Goal: Entertainment & Leisure: Consume media (video, audio)

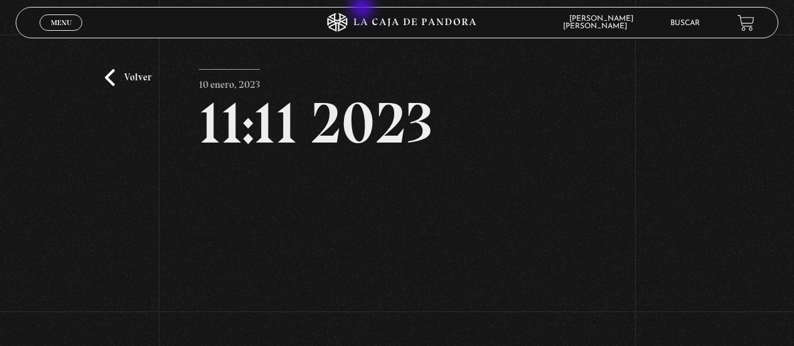
scroll to position [126, 0]
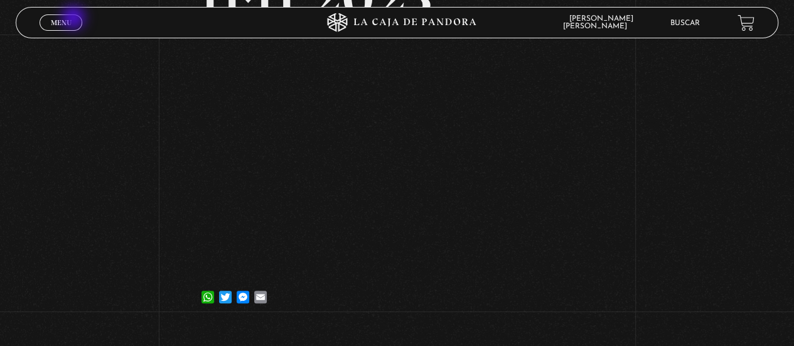
click at [75, 19] on link "Menu Cerrar" at bounding box center [61, 22] width 43 height 16
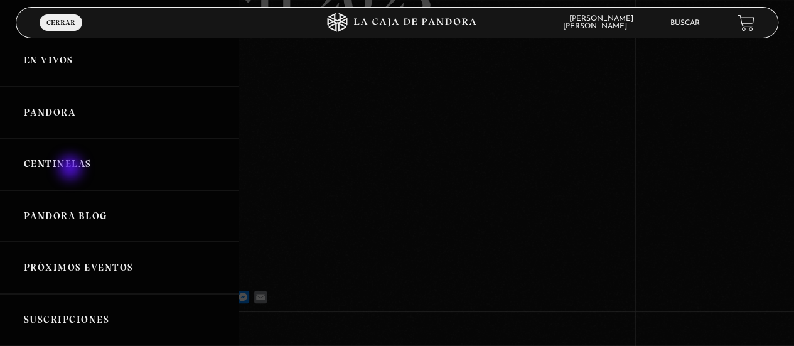
click at [72, 169] on link "Centinelas" at bounding box center [119, 164] width 238 height 52
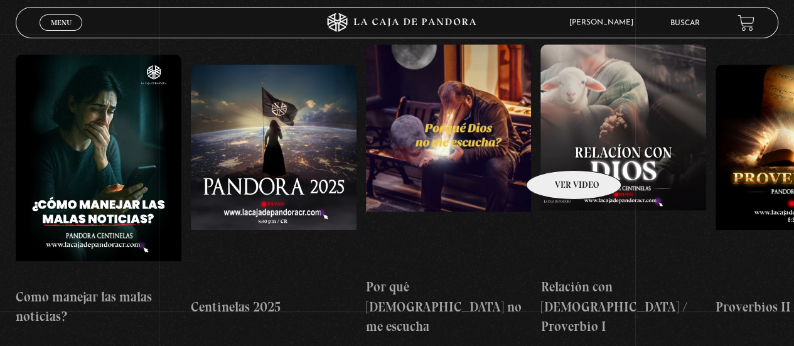
scroll to position [188, 0]
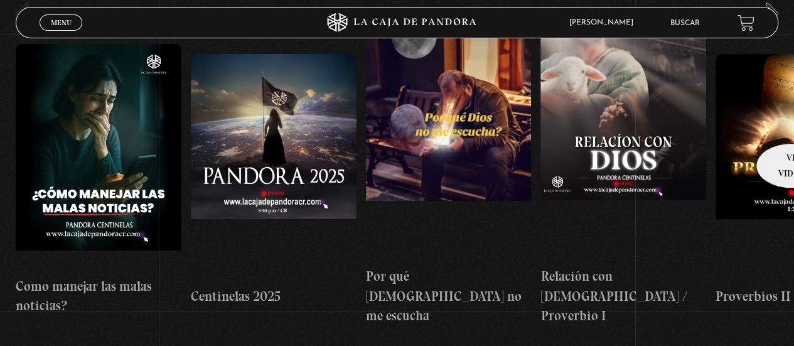
click at [787, 124] on figure at bounding box center [798, 167] width 166 height 226
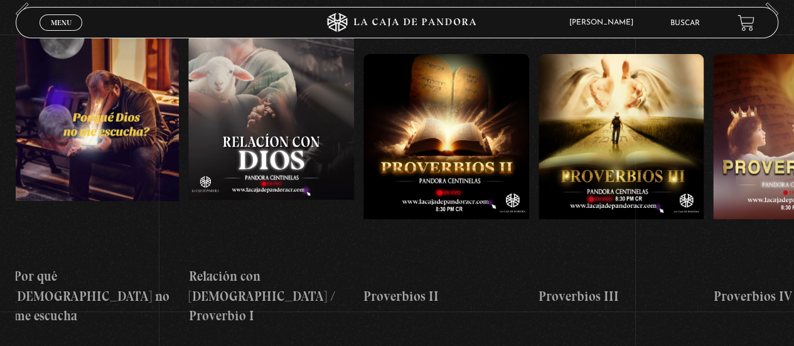
scroll to position [0, 2056]
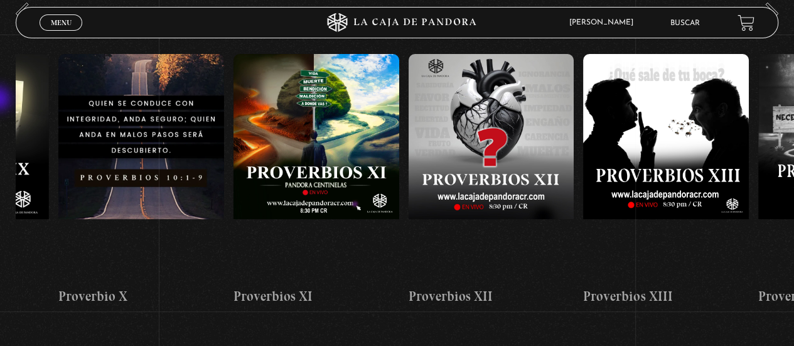
drag, startPoint x: 643, startPoint y: 125, endPoint x: 0, endPoint y: 100, distance: 643.1
click at [0, 100] on section "Centinelas" at bounding box center [397, 194] width 794 height 388
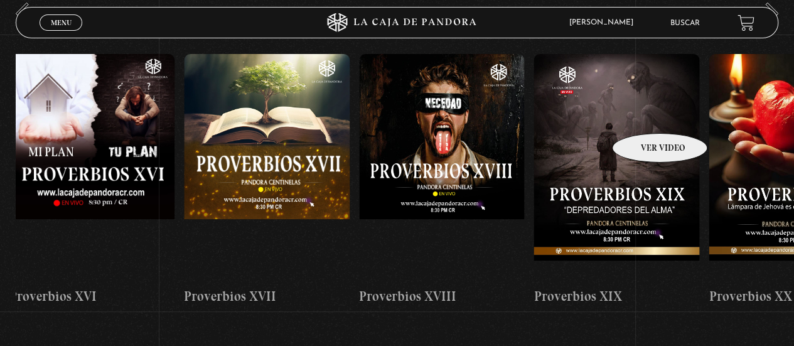
scroll to position [0, 4815]
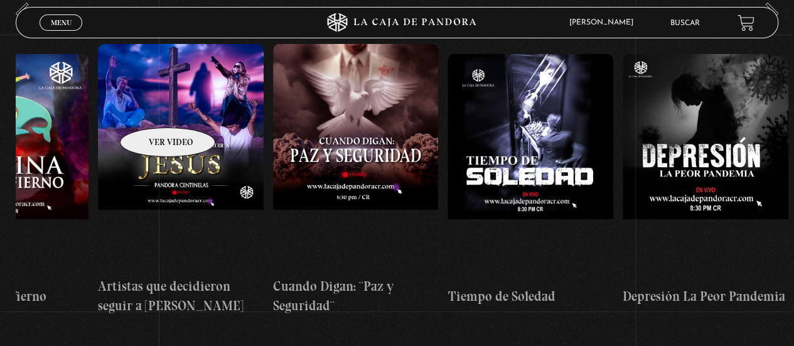
drag, startPoint x: 703, startPoint y: 114, endPoint x: 151, endPoint y: 109, distance: 551.6
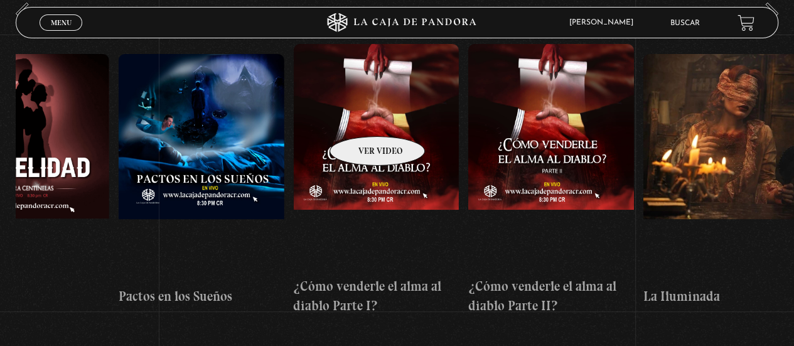
scroll to position [0, 6591]
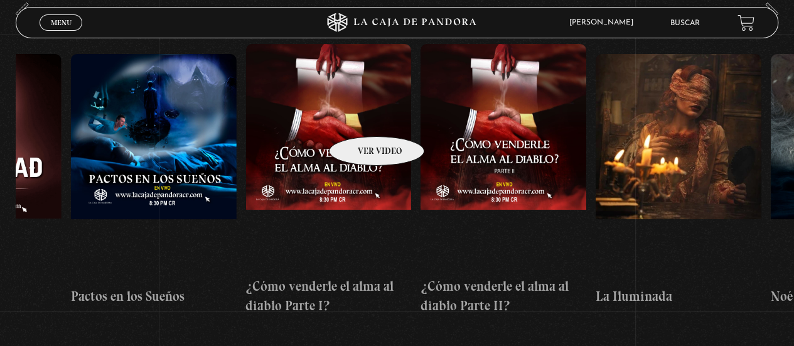
drag, startPoint x: 715, startPoint y: 122, endPoint x: 360, endPoint y: 117, distance: 354.6
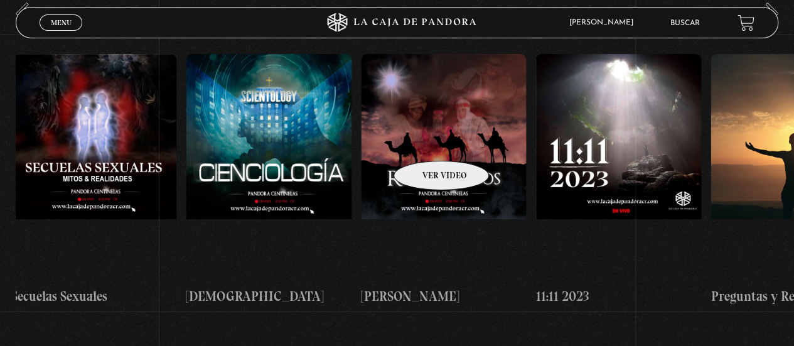
scroll to position [0, 8164]
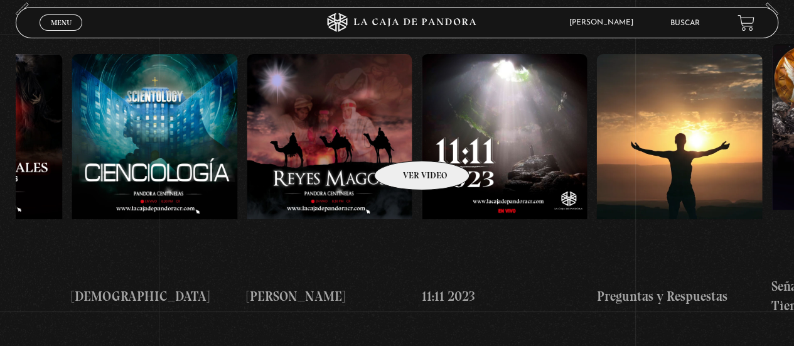
drag, startPoint x: 719, startPoint y: 132, endPoint x: 405, endPoint y: 142, distance: 313.9
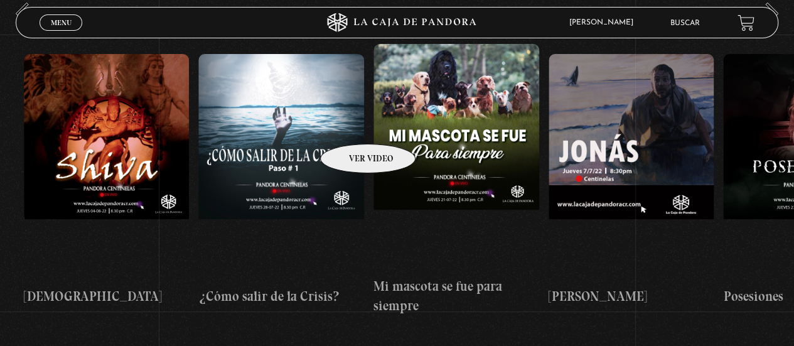
drag, startPoint x: 710, startPoint y: 124, endPoint x: 351, endPoint y: 125, distance: 359.0
click at [351, 125] on div "Como manejar las malas noticias? Centinelas 2025 Por qué [DEMOGRAPHIC_DATA] no …" at bounding box center [197, 180] width 20285 height 292
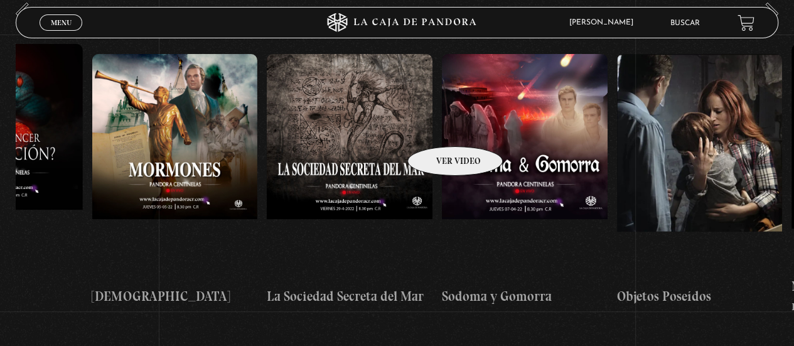
scroll to position [0, 11479]
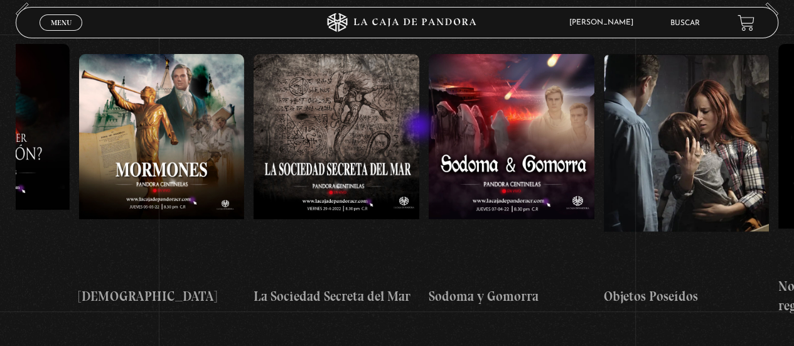
drag, startPoint x: 724, startPoint y: 132, endPoint x: 420, endPoint y: 127, distance: 303.1
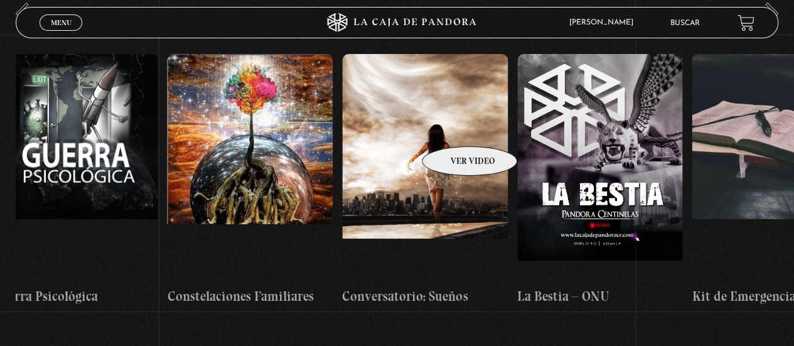
scroll to position [0, 12710]
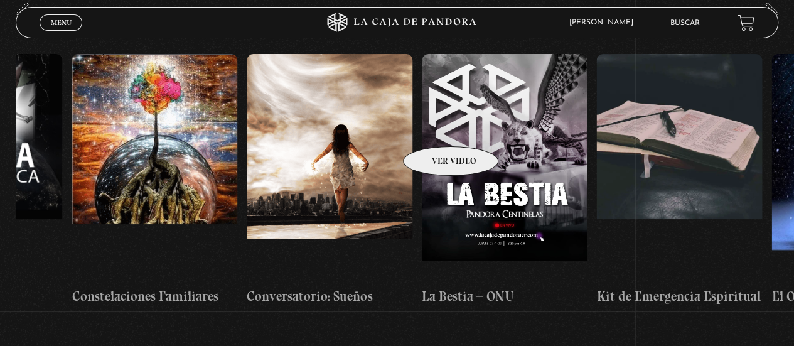
drag, startPoint x: 677, startPoint y: 126, endPoint x: 434, endPoint y: 127, distance: 242.9
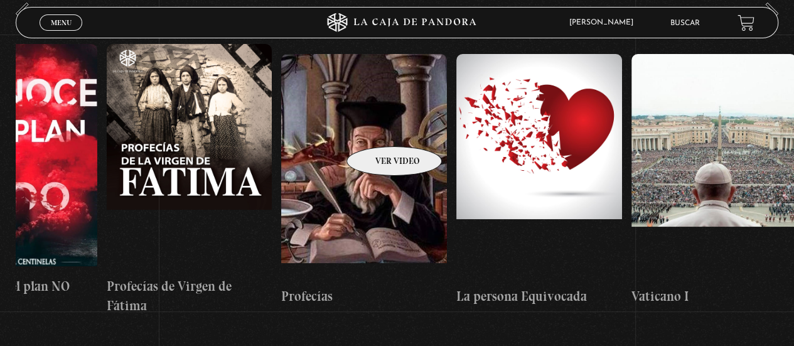
scroll to position [0, 14275]
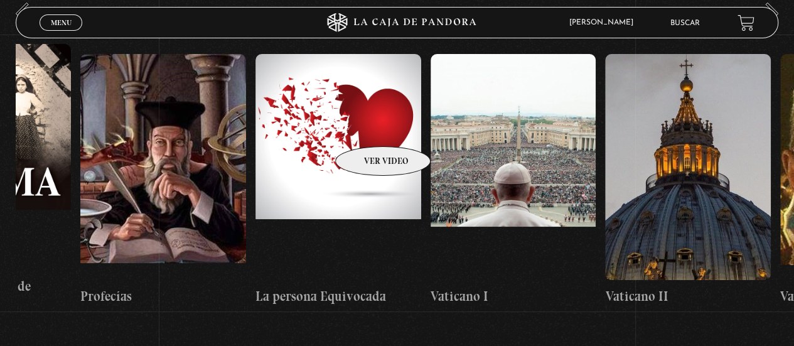
drag, startPoint x: 679, startPoint y: 120, endPoint x: 366, endPoint y: 128, distance: 312.6
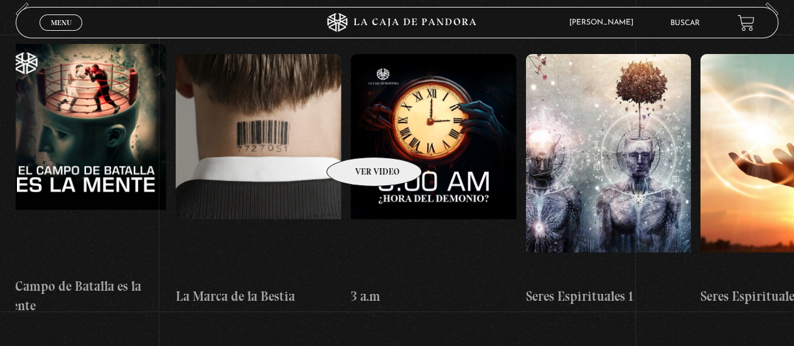
scroll to position [0, 15868]
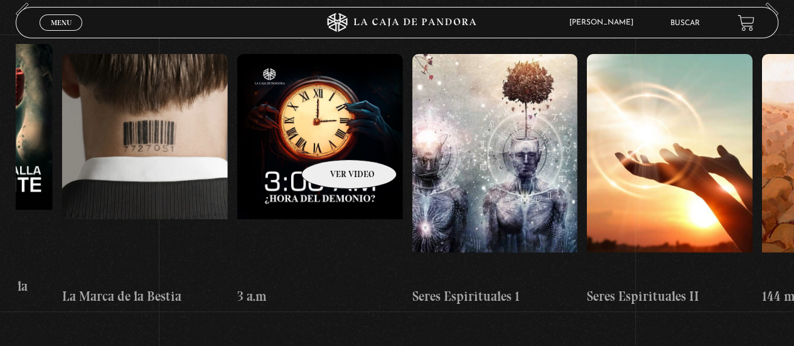
drag, startPoint x: 634, startPoint y: 131, endPoint x: 333, endPoint y: 141, distance: 301.4
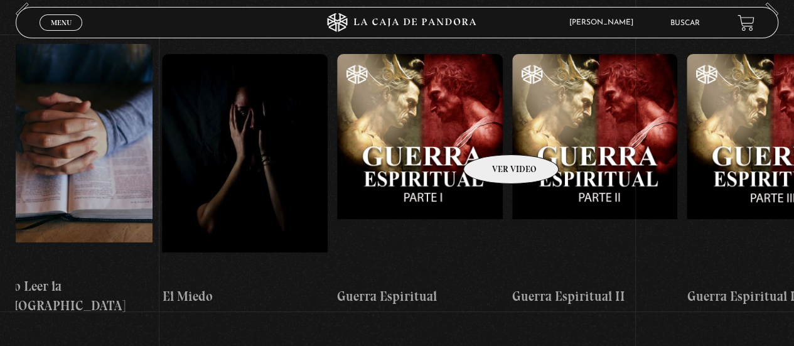
scroll to position [0, 17038]
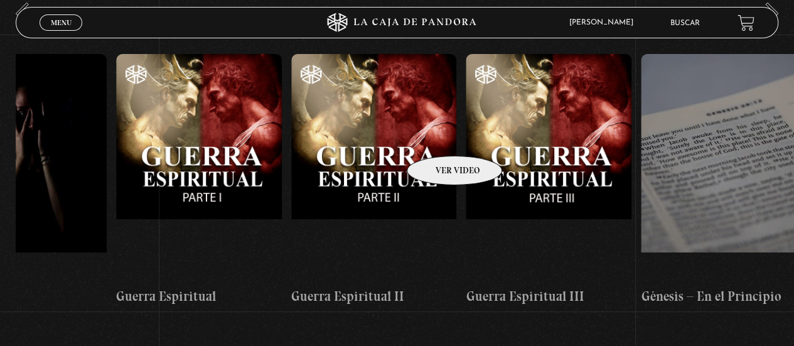
drag, startPoint x: 671, startPoint y: 135, endPoint x: 438, endPoint y: 137, distance: 233.5
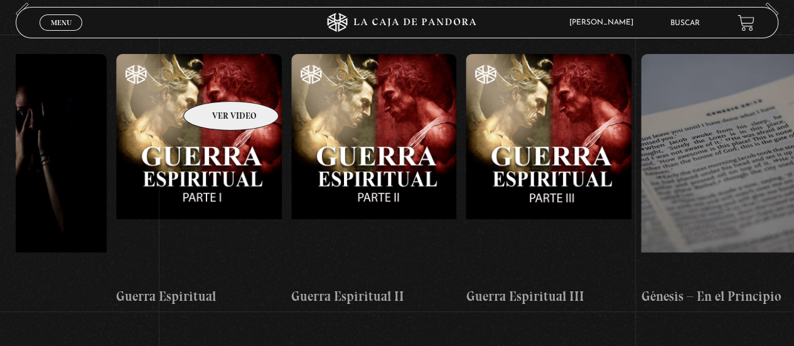
click at [215, 82] on figure at bounding box center [199, 167] width 166 height 226
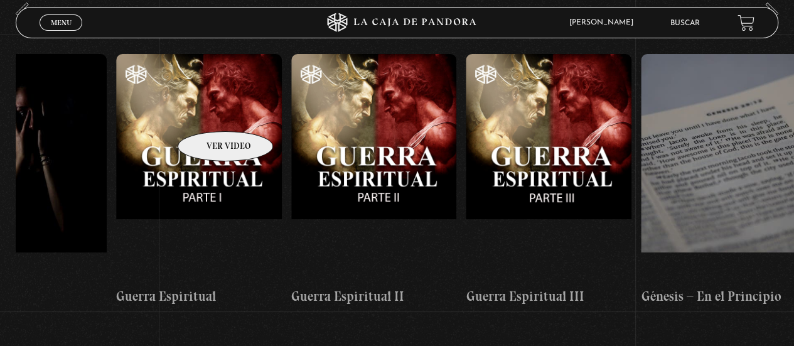
click at [209, 112] on figure at bounding box center [199, 167] width 166 height 226
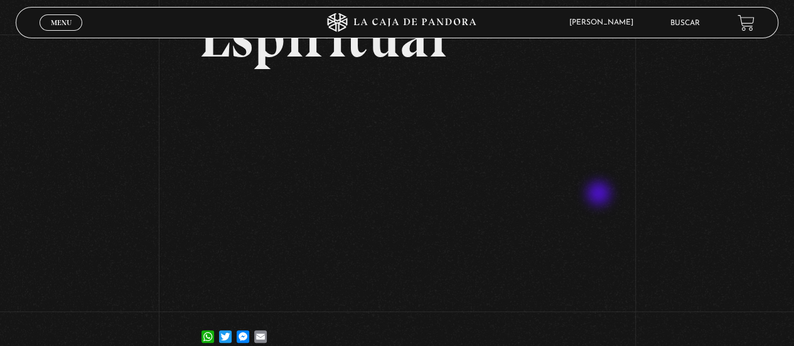
scroll to position [126, 0]
